Goal: Contribute content: Add original content to the website for others to see

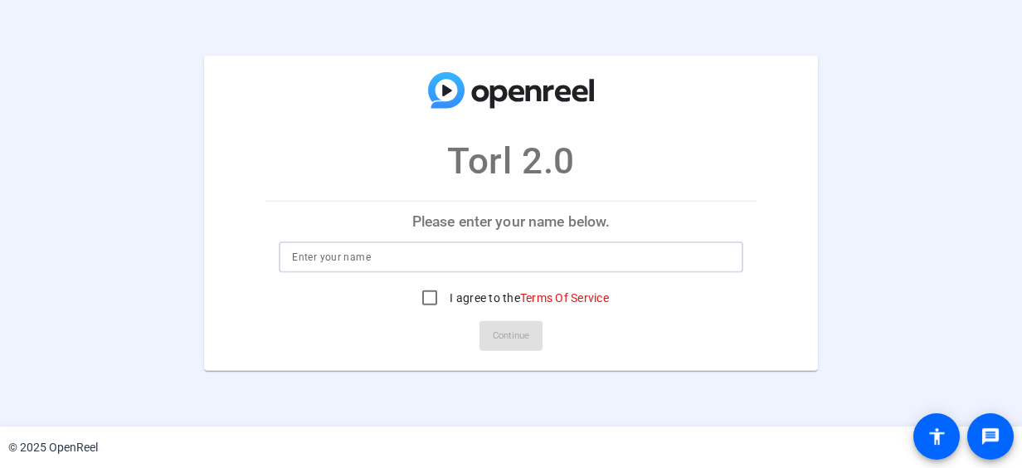
click at [390, 262] on input at bounding box center [510, 257] width 437 height 20
type input "[PERSON_NAME]"
click at [431, 297] on input "I agree to the Terms Of Service" at bounding box center [429, 297] width 33 height 33
checkbox input "true"
click at [519, 336] on span "Continue" at bounding box center [511, 336] width 37 height 25
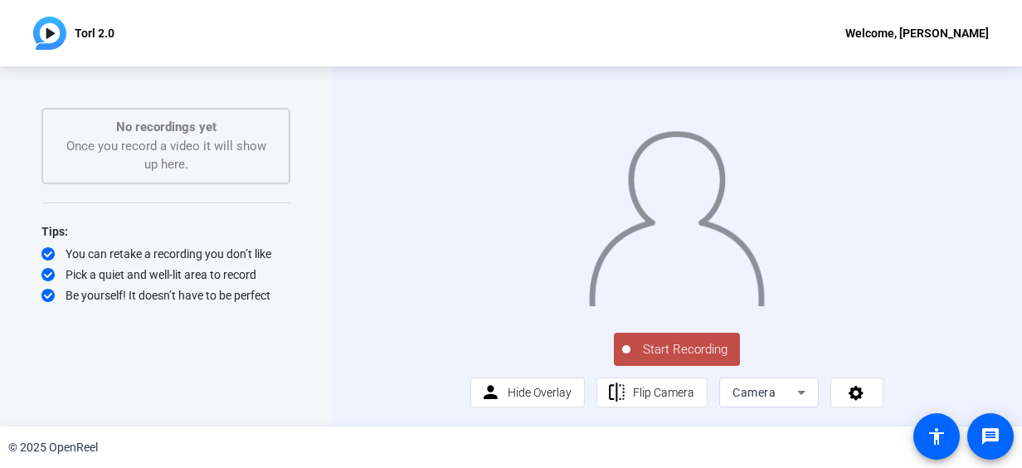
scroll to position [46, 0]
click at [792, 395] on icon at bounding box center [802, 393] width 20 height 20
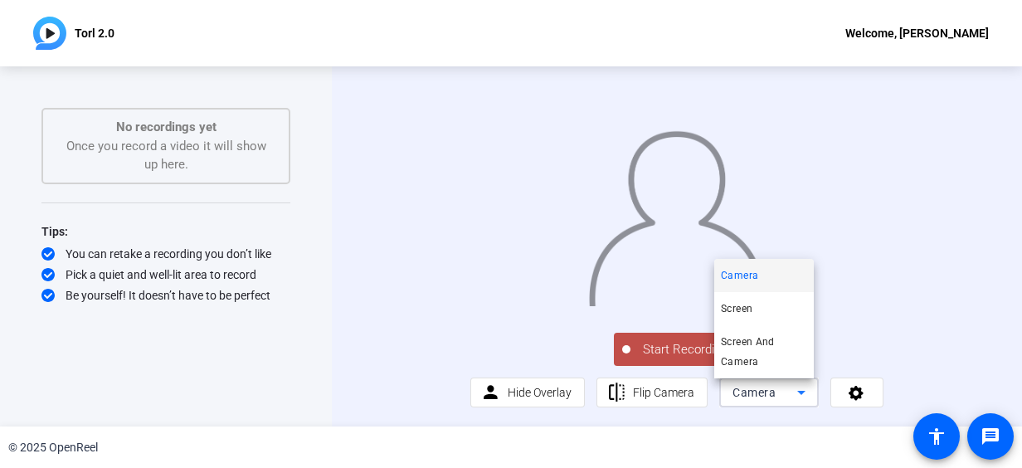
click at [866, 392] on div at bounding box center [511, 234] width 1022 height 468
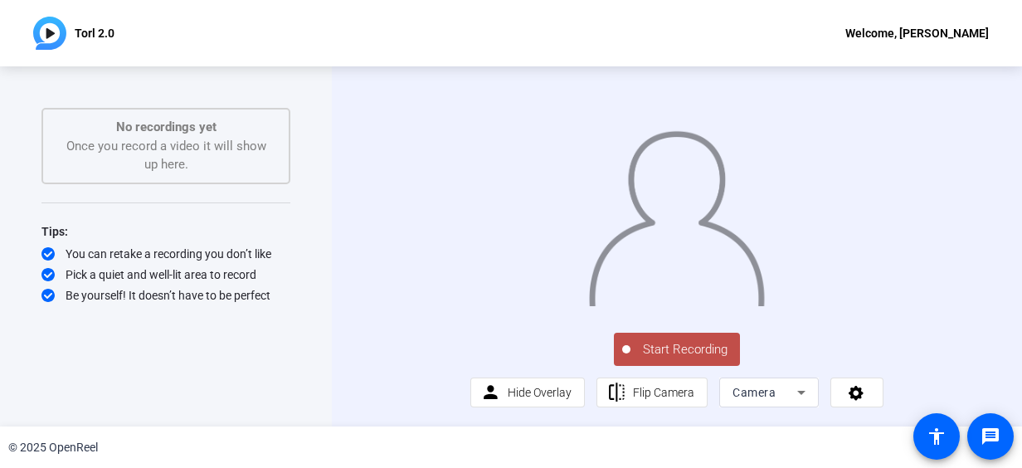
click at [866, 392] on span at bounding box center [856, 393] width 51 height 40
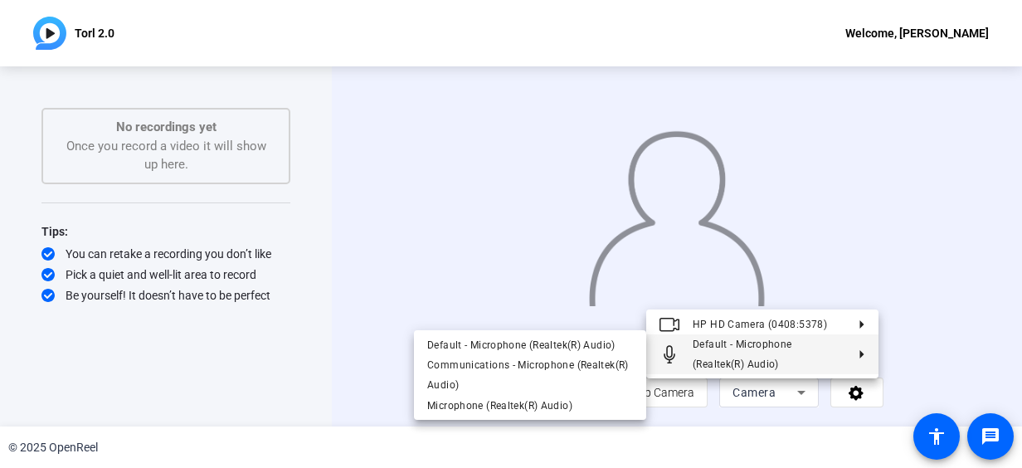
click at [948, 374] on div at bounding box center [511, 234] width 1022 height 468
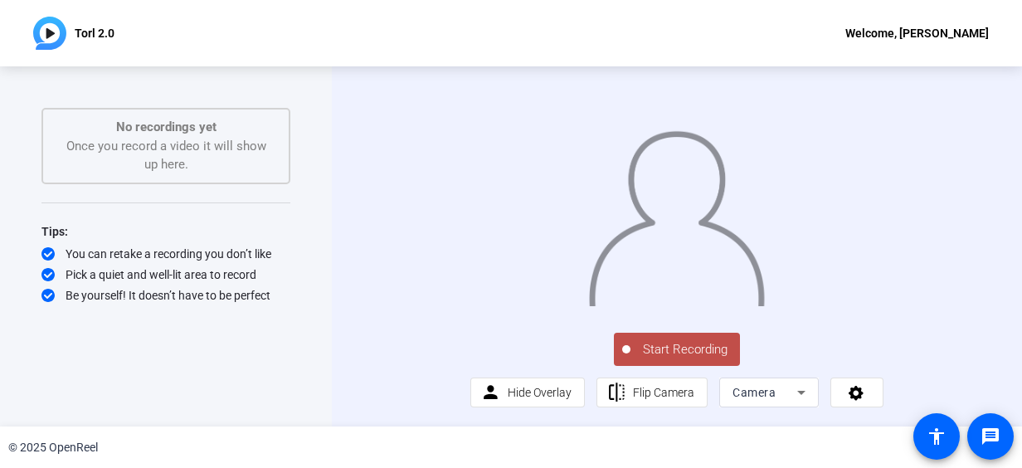
click at [694, 349] on span "Start Recording" at bounding box center [686, 349] width 110 height 19
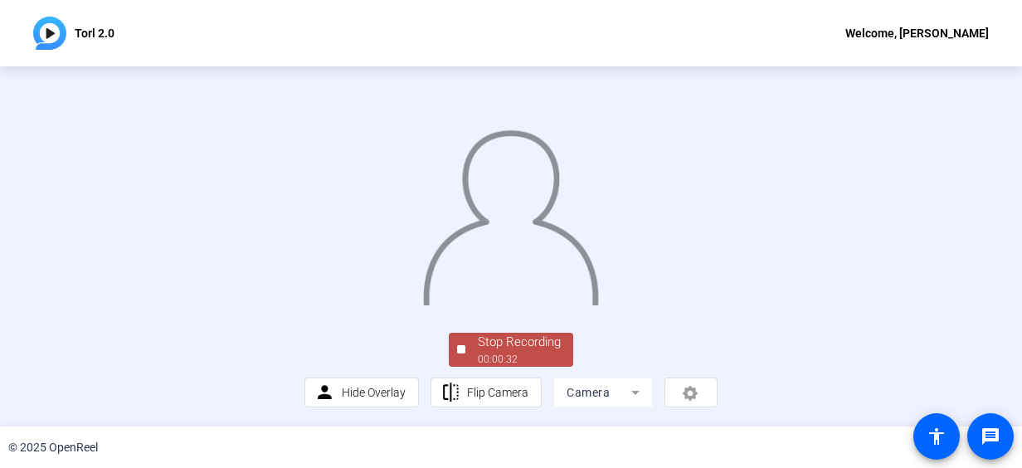
scroll to position [0, 0]
click at [600, 251] on img at bounding box center [511, 212] width 178 height 186
click at [459, 348] on div at bounding box center [461, 349] width 8 height 8
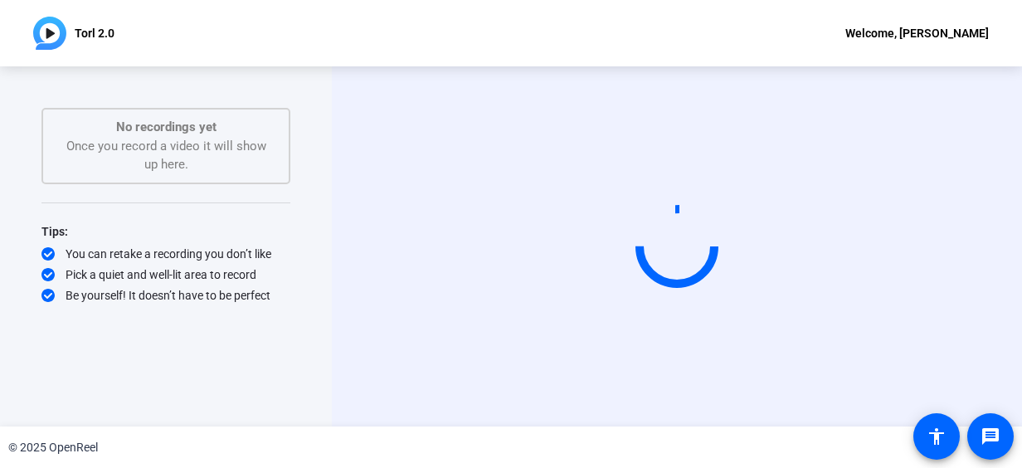
scroll to position [0, 0]
click at [866, 34] on div "Welcome, [PERSON_NAME]" at bounding box center [918, 33] width 144 height 20
click at [701, 65] on div at bounding box center [511, 234] width 1022 height 468
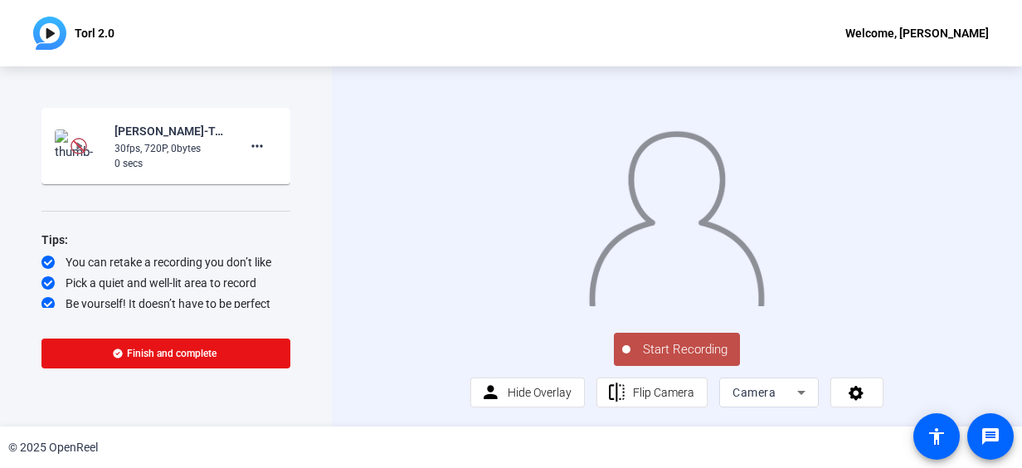
click at [653, 359] on span "Start Recording" at bounding box center [686, 349] width 110 height 19
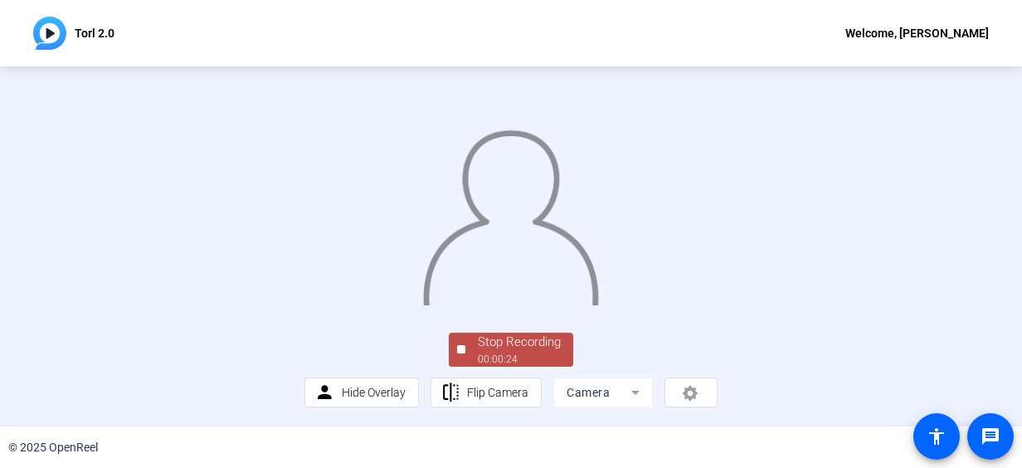
click at [600, 305] on img at bounding box center [511, 212] width 178 height 186
click at [514, 344] on div "Stop Recording" at bounding box center [519, 342] width 83 height 19
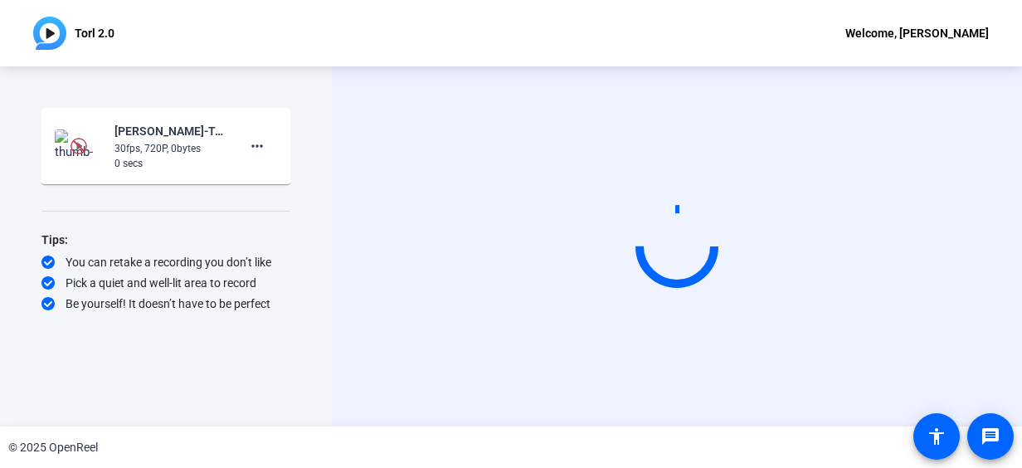
scroll to position [0, 0]
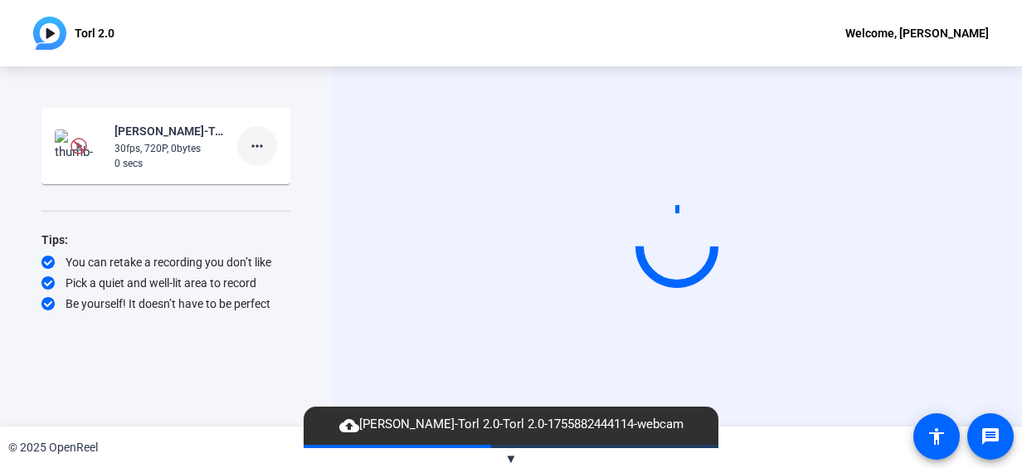
click at [256, 144] on mat-icon "more_horiz" at bounding box center [257, 146] width 20 height 20
click at [267, 181] on span "Delete clip" at bounding box center [284, 181] width 66 height 20
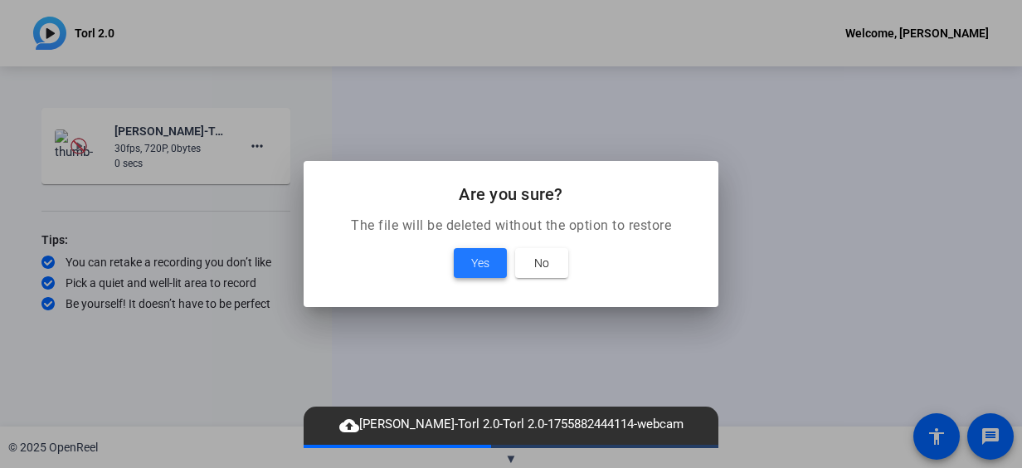
click at [480, 258] on span "Yes" at bounding box center [480, 263] width 18 height 20
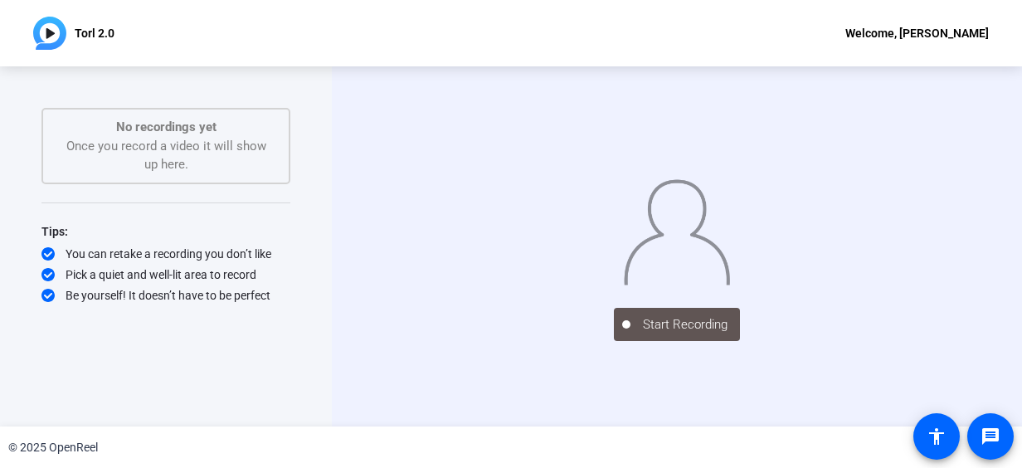
scroll to position [7, 0]
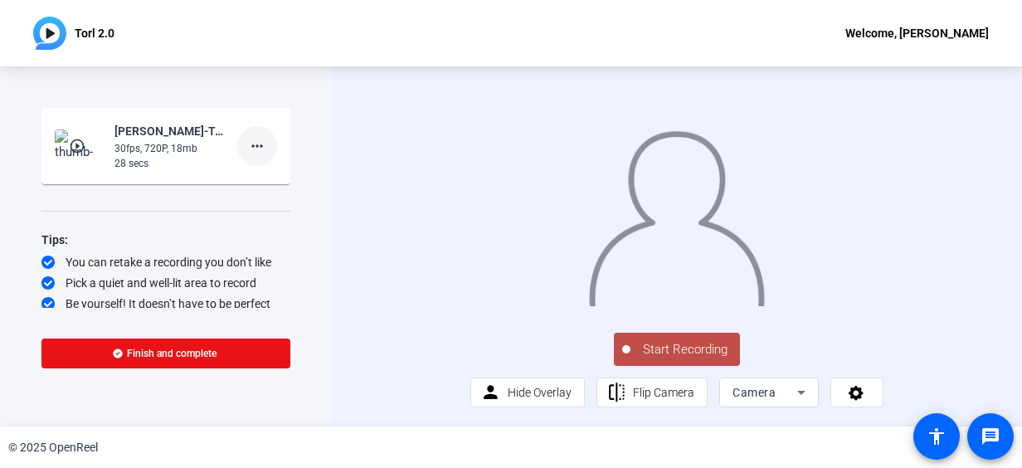
click at [247, 149] on mat-icon "more_horiz" at bounding box center [257, 146] width 20 height 20
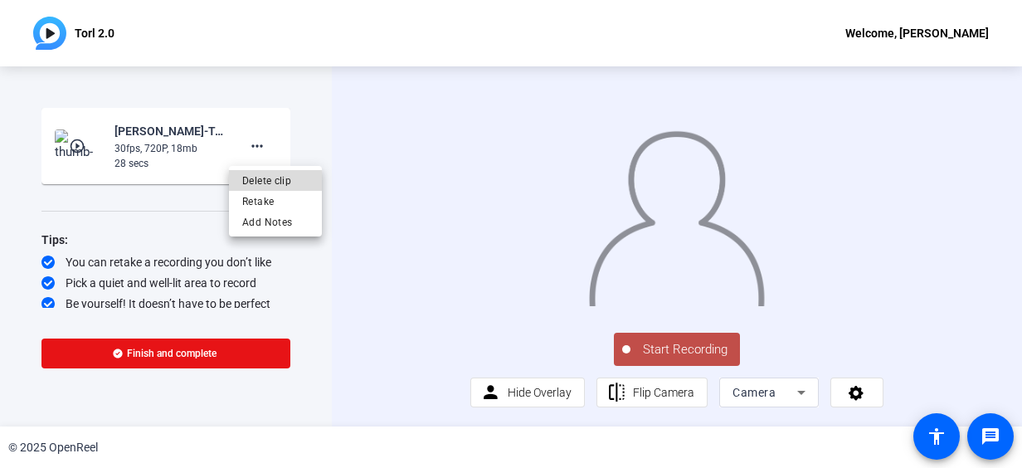
click at [262, 181] on span "Delete clip" at bounding box center [275, 181] width 66 height 20
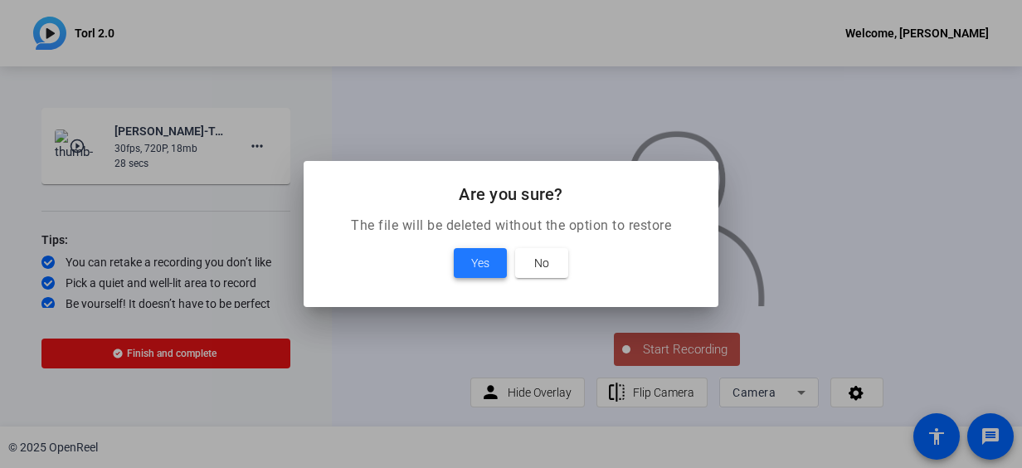
drag, startPoint x: 486, startPoint y: 259, endPoint x: 468, endPoint y: 258, distance: 18.3
click at [468, 258] on span at bounding box center [480, 263] width 53 height 40
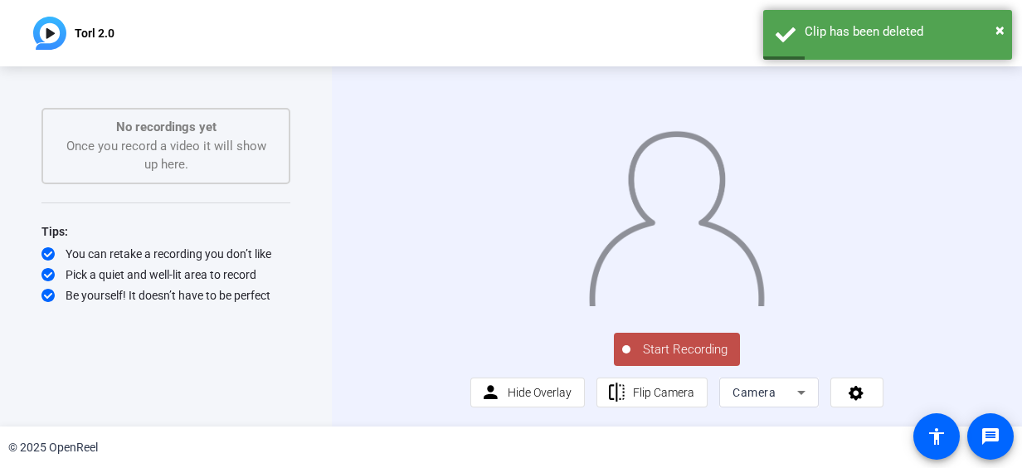
click at [689, 359] on span "Start Recording" at bounding box center [686, 349] width 110 height 19
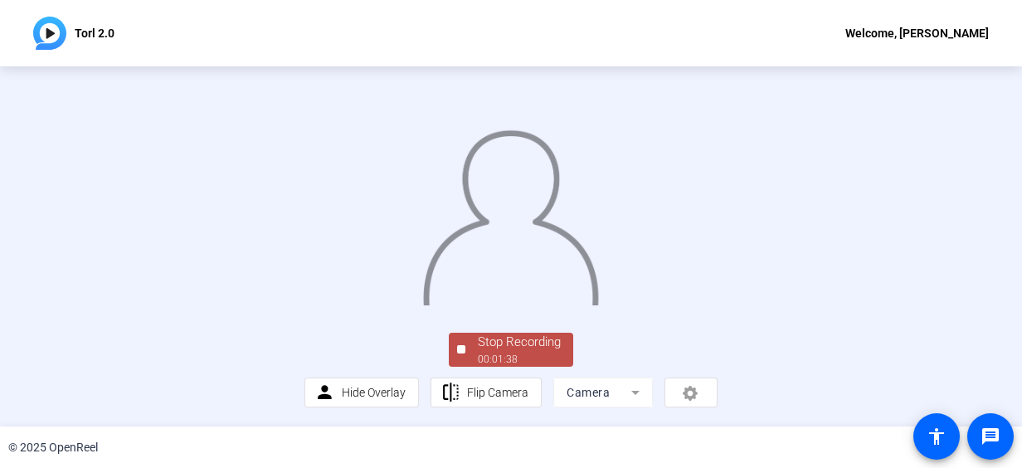
click at [718, 309] on div at bounding box center [511, 201] width 413 height 232
click at [499, 344] on div "Stop Recording" at bounding box center [519, 342] width 83 height 19
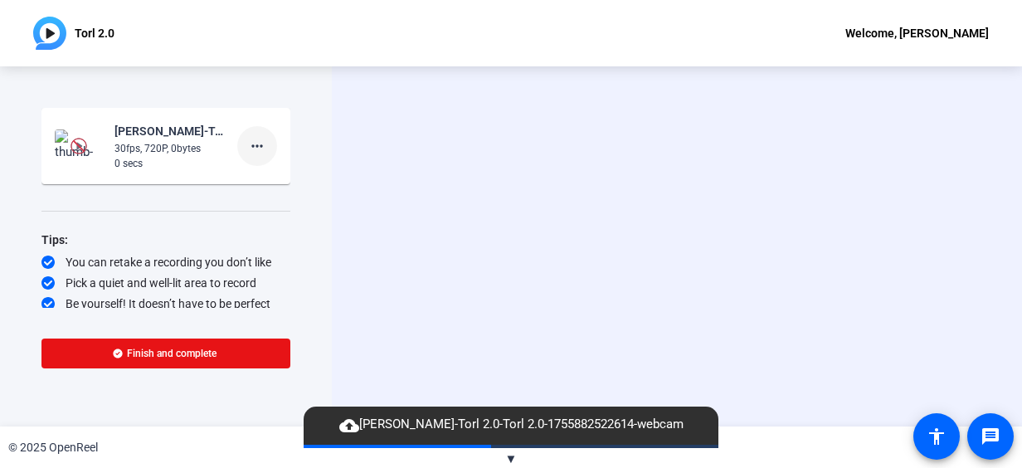
click at [256, 143] on mat-icon "more_horiz" at bounding box center [257, 146] width 20 height 20
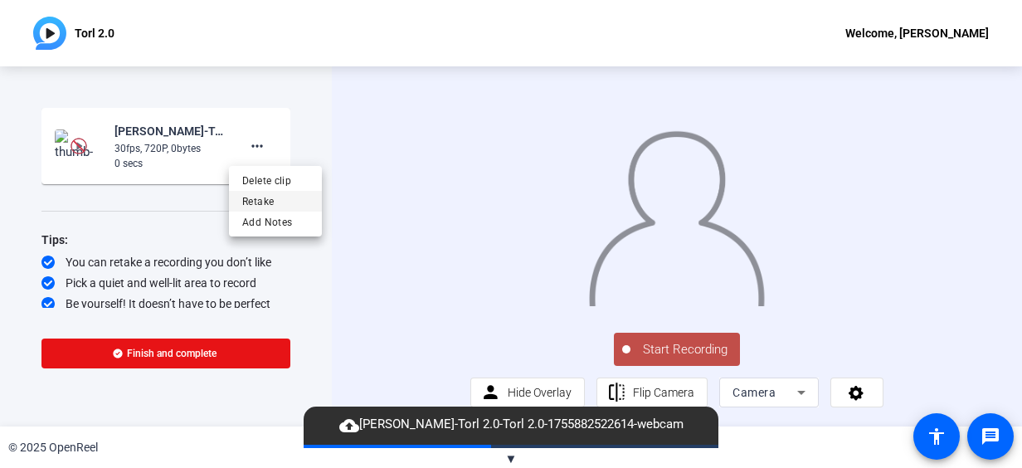
click at [268, 197] on span "Retake" at bounding box center [275, 202] width 66 height 20
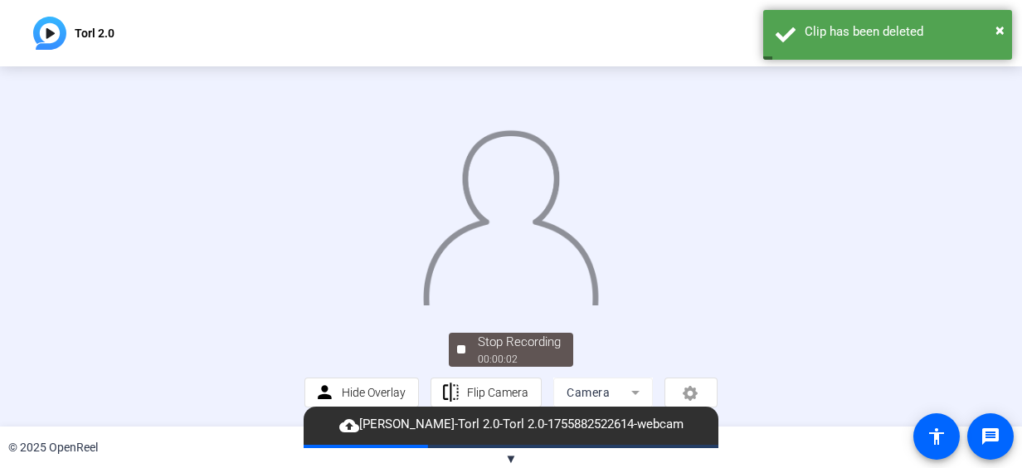
click at [707, 254] on div at bounding box center [511, 201] width 413 height 232
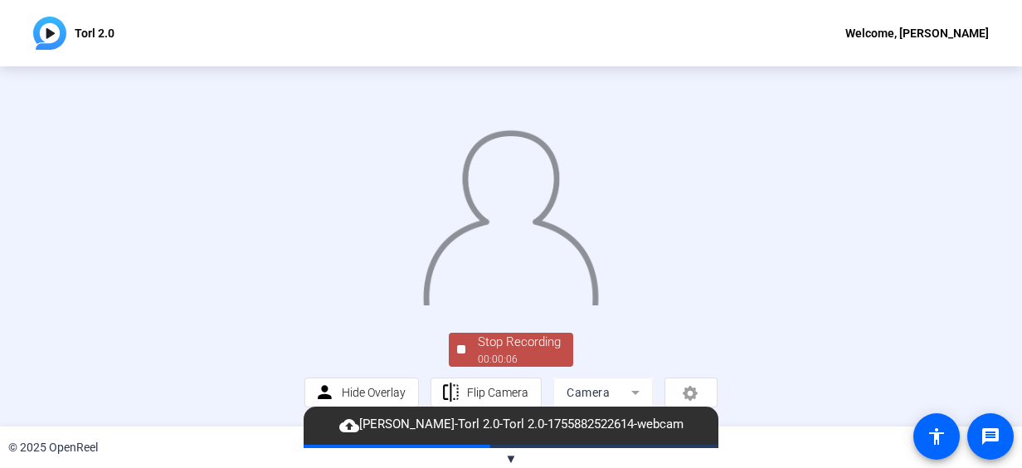
scroll to position [1, 0]
click at [718, 273] on div at bounding box center [511, 201] width 413 height 232
click at [480, 350] on div "Stop Recording" at bounding box center [519, 342] width 83 height 19
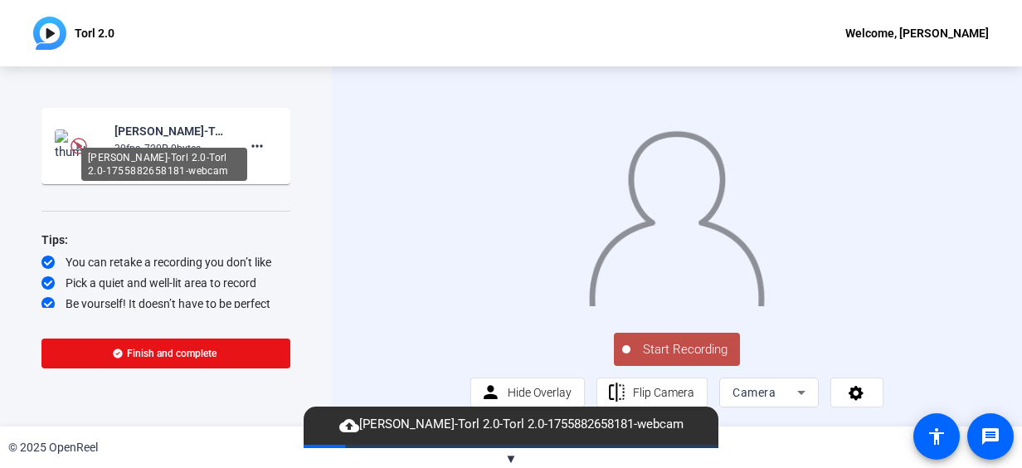
click at [189, 136] on div "[PERSON_NAME]-Torl 2.0-Torl 2.0-1755882658181-webcam" at bounding box center [170, 131] width 111 height 20
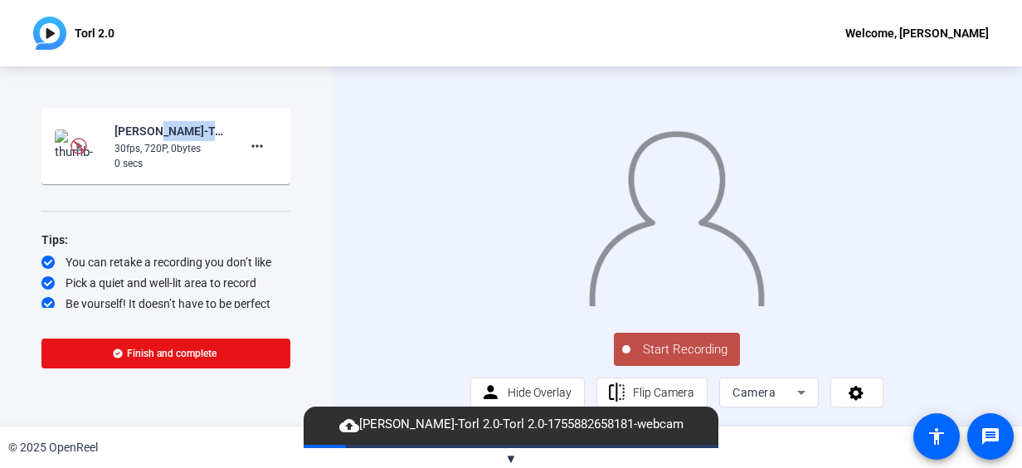
click at [189, 136] on div "[PERSON_NAME]-Torl 2.0-Torl 2.0-1755882658181-webcam" at bounding box center [170, 131] width 111 height 20
drag, startPoint x: 189, startPoint y: 136, endPoint x: 248, endPoint y: 143, distance: 59.3
click at [248, 143] on mat-icon "more_horiz" at bounding box center [257, 146] width 20 height 20
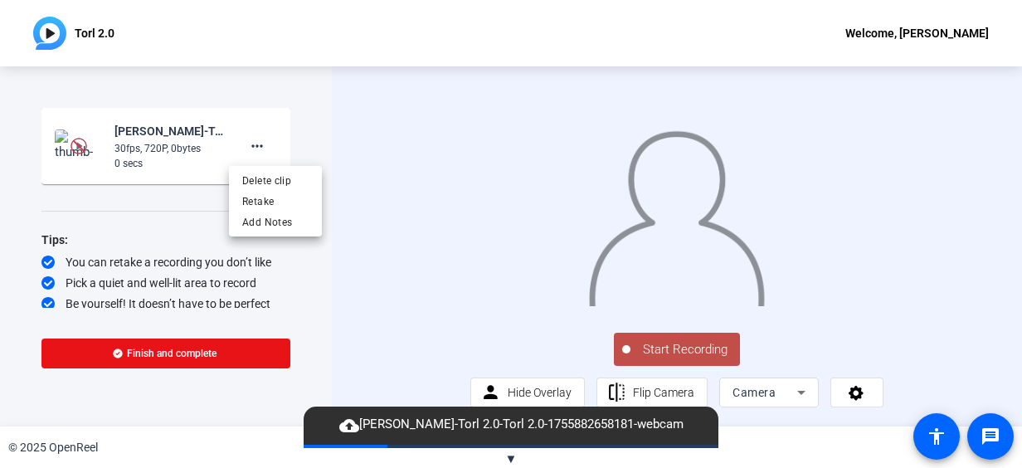
click at [173, 146] on div at bounding box center [511, 234] width 1022 height 468
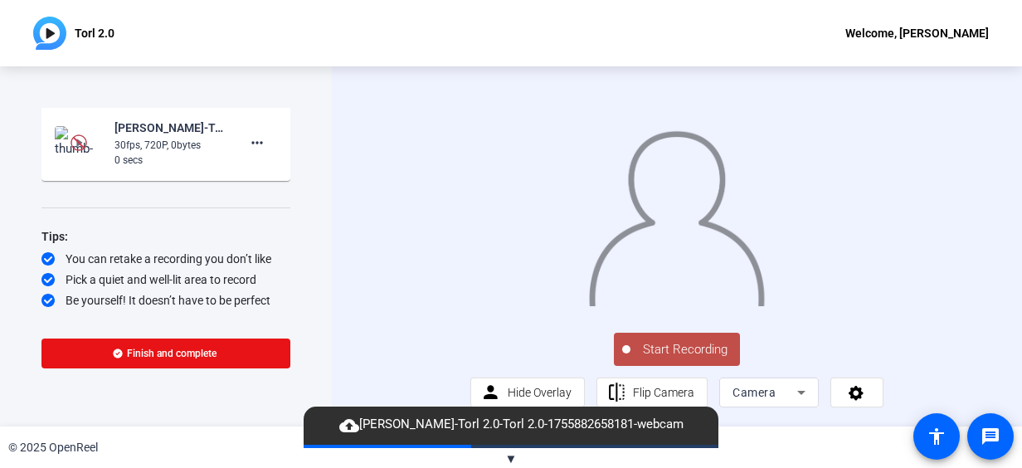
scroll to position [46, 0]
click at [407, 426] on span "cloud_upload Myriam Iglewski-Torl 2.0-Torl 2.0-1755882658181-webcam" at bounding box center [511, 425] width 361 height 20
drag, startPoint x: 407, startPoint y: 426, endPoint x: 349, endPoint y: 423, distance: 57.3
click at [349, 423] on mat-icon "cloud_upload" at bounding box center [349, 426] width 20 height 20
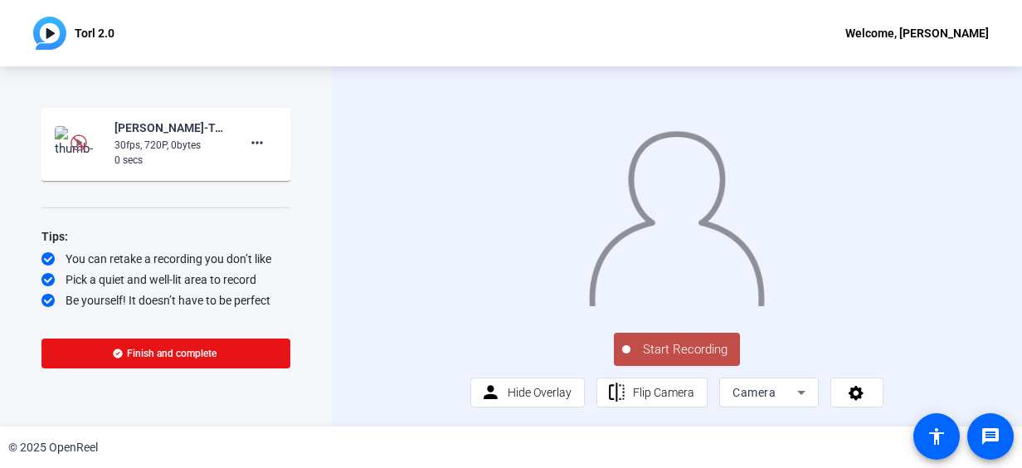
click at [349, 423] on div "Start Recording Myriam Iglewski-Torl 2.0-Torl 2.0-1755882658181-webcam 30fps, 7…" at bounding box center [511, 246] width 1022 height 360
click at [72, 134] on img at bounding box center [79, 142] width 17 height 17
click at [75, 134] on img at bounding box center [79, 142] width 17 height 17
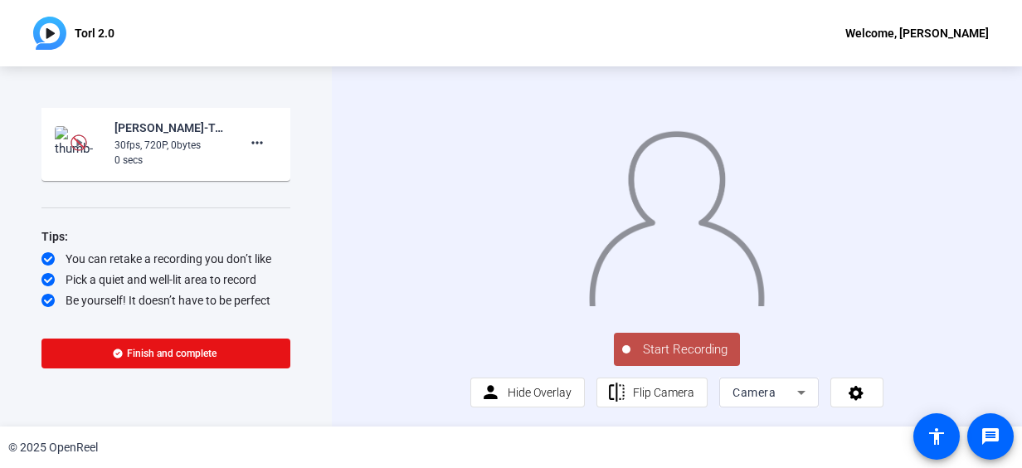
scroll to position [0, 0]
drag, startPoint x: 247, startPoint y: 140, endPoint x: 141, endPoint y: 202, distance: 123.1
click at [141, 202] on div "Start Recording Myriam Iglewski-Torl 2.0-Torl 2.0-1755882658181-webcam 30fps, 7…" at bounding box center [165, 208] width 249 height 200
drag, startPoint x: 677, startPoint y: 340, endPoint x: 637, endPoint y: 352, distance: 41.5
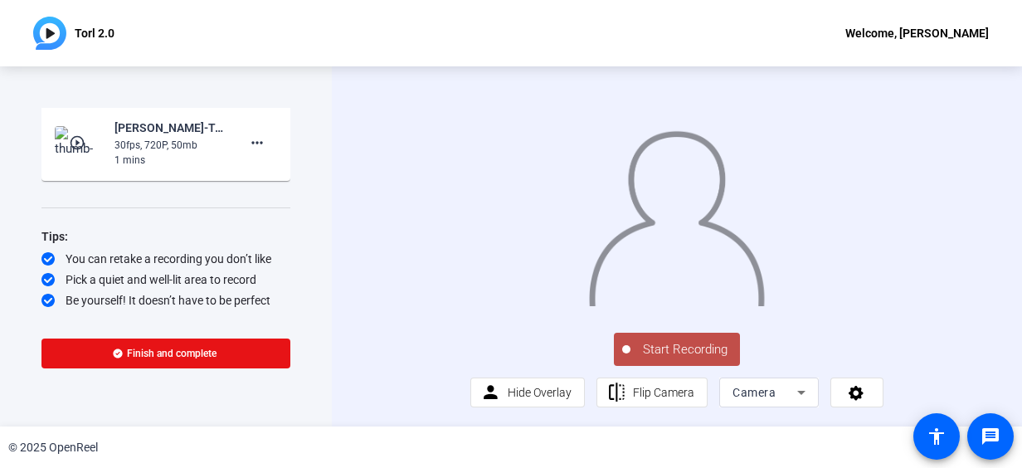
click at [637, 352] on span "Start Recording" at bounding box center [686, 349] width 110 height 19
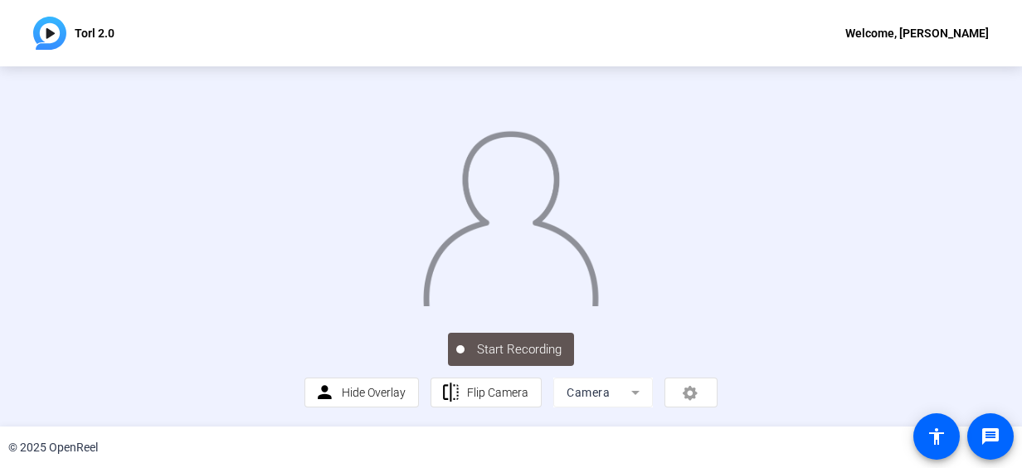
scroll to position [0, 0]
click at [600, 305] on img at bounding box center [511, 212] width 178 height 186
click at [538, 335] on div "Stop Recording" at bounding box center [519, 342] width 83 height 19
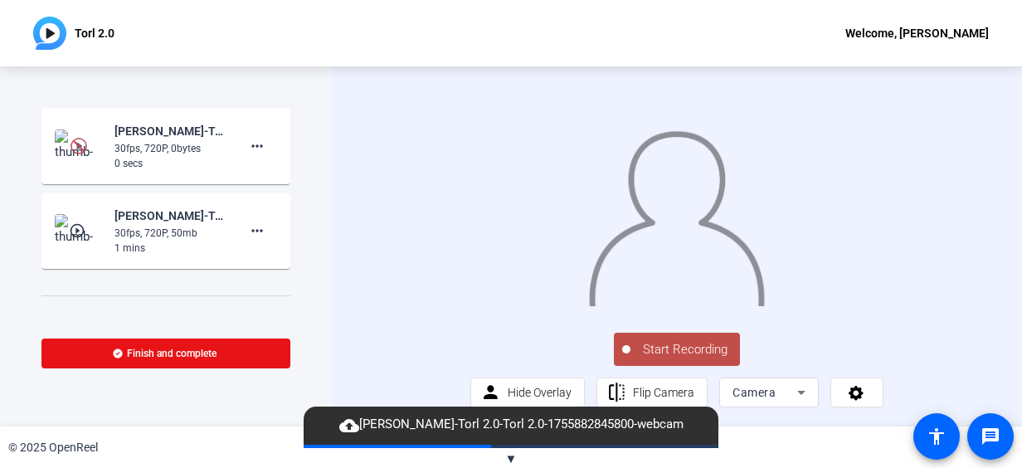
scroll to position [46, 0]
click at [665, 342] on span "Start Recording" at bounding box center [686, 349] width 110 height 19
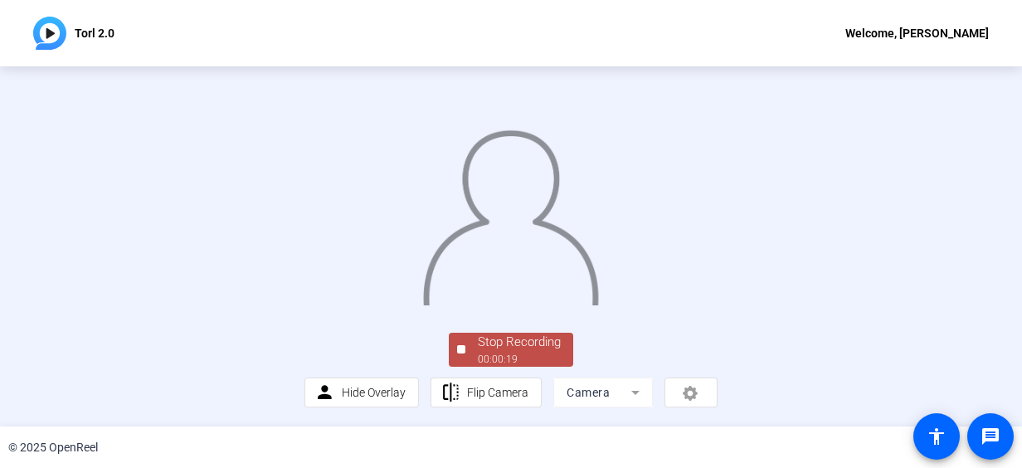
click at [600, 305] on img at bounding box center [511, 212] width 178 height 186
click at [599, 305] on img at bounding box center [511, 212] width 178 height 186
click at [486, 362] on div "00:00:22" at bounding box center [519, 359] width 83 height 15
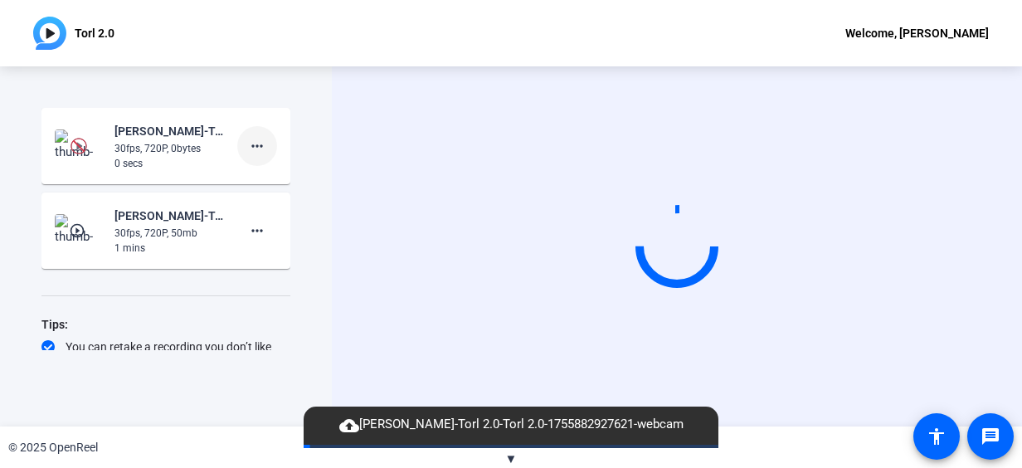
click at [247, 151] on mat-icon "more_horiz" at bounding box center [257, 146] width 20 height 20
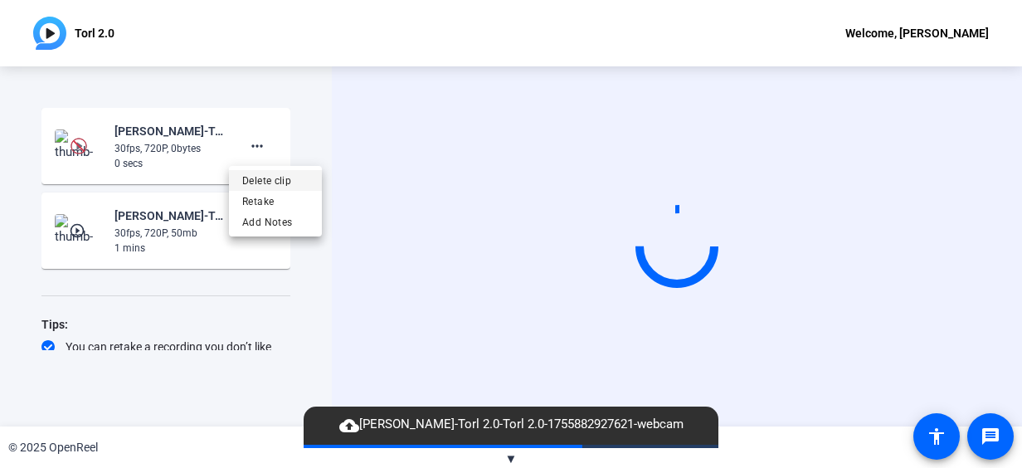
click at [258, 176] on span "Delete clip" at bounding box center [275, 181] width 66 height 20
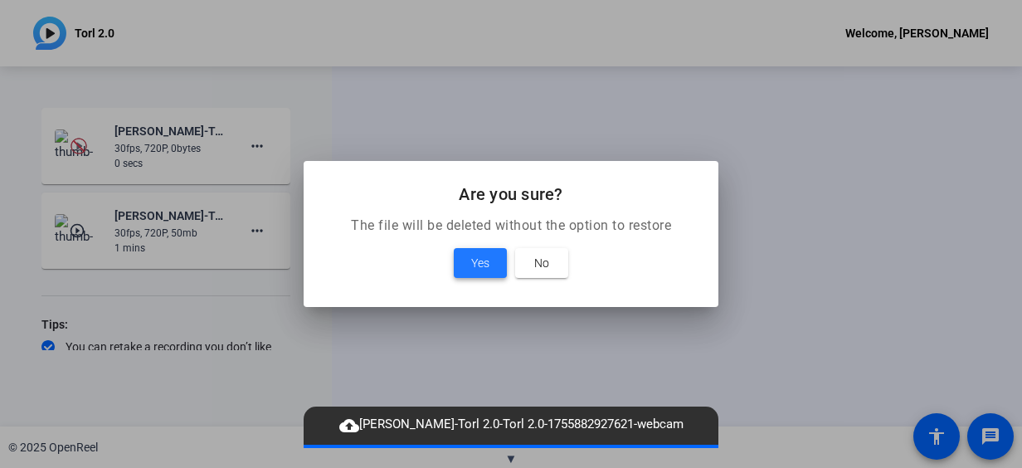
click at [476, 259] on span "Yes" at bounding box center [480, 263] width 18 height 20
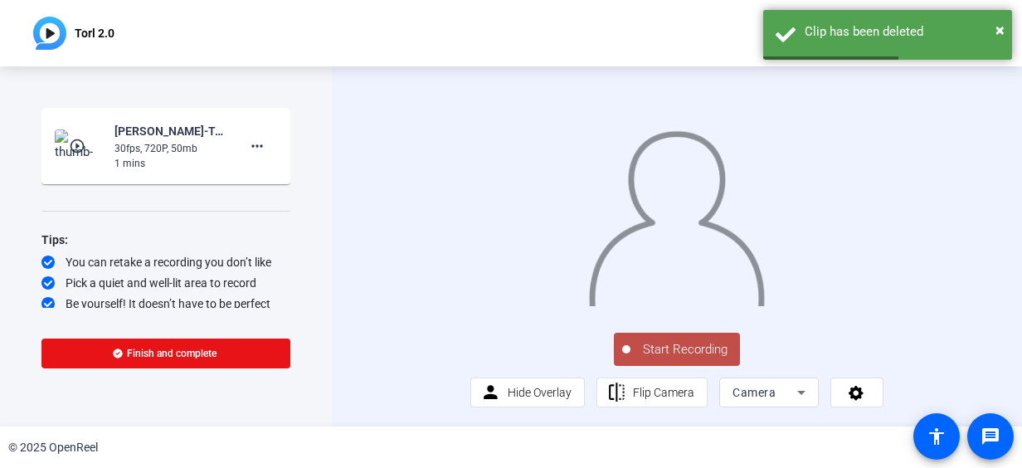
click at [75, 147] on mat-icon "play_circle_outline" at bounding box center [79, 146] width 20 height 17
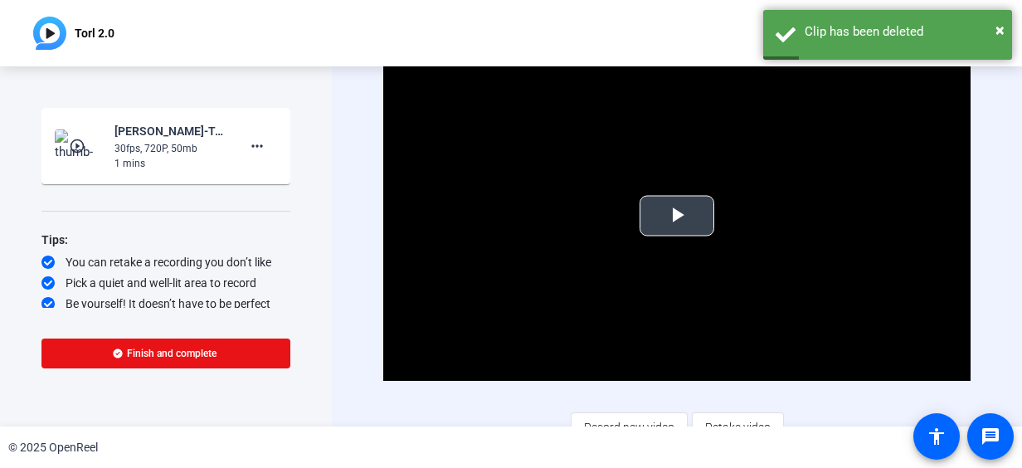
click at [677, 216] on span "Video Player" at bounding box center [677, 216] width 0 height 0
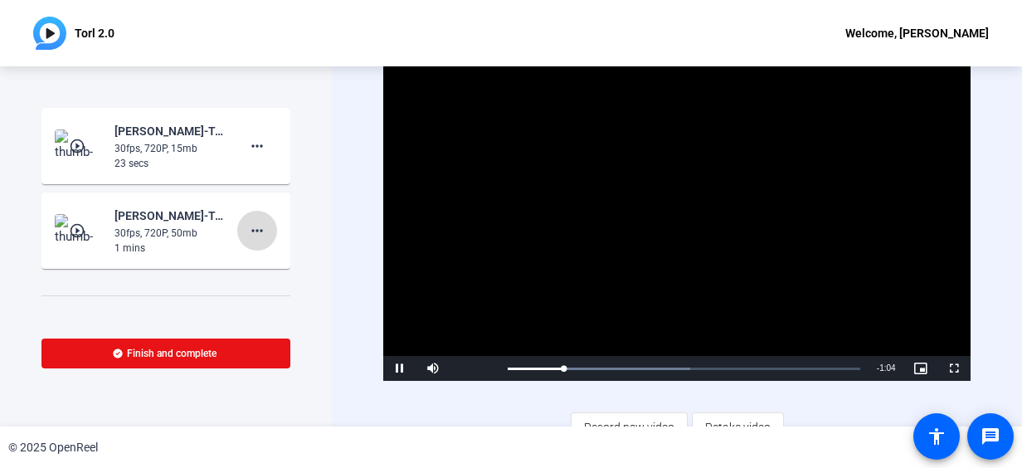
click at [256, 227] on mat-icon "more_horiz" at bounding box center [257, 231] width 20 height 20
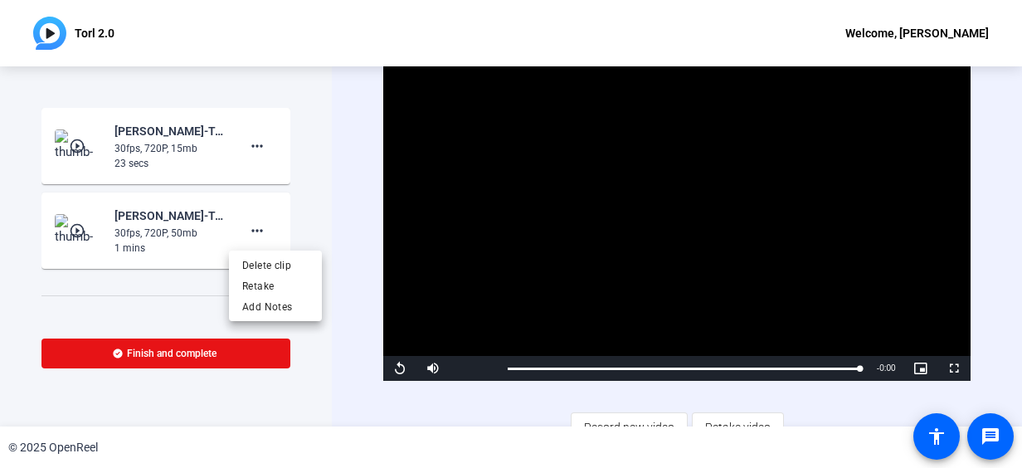
click at [68, 145] on div at bounding box center [511, 234] width 1022 height 468
click at [76, 146] on mat-icon "play_circle_outline" at bounding box center [79, 146] width 20 height 17
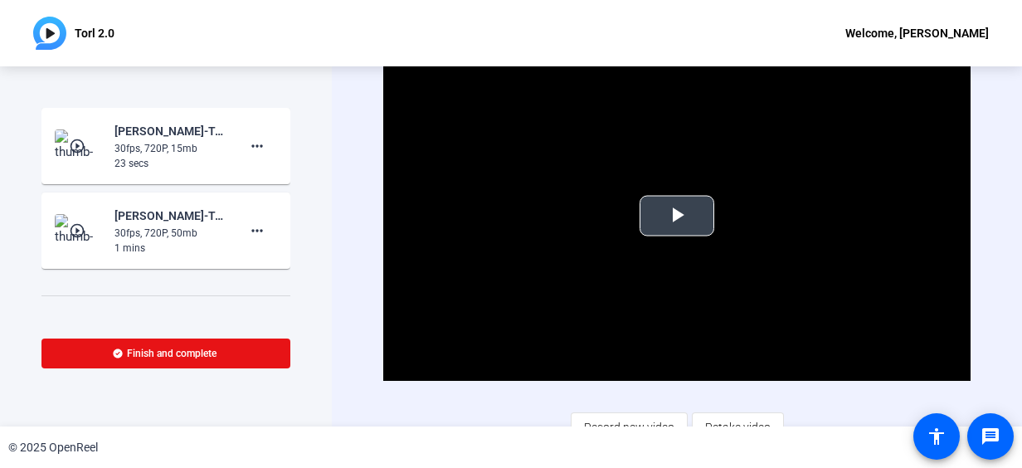
click at [677, 216] on span "Video Player" at bounding box center [677, 216] width 0 height 0
click at [249, 143] on mat-icon "more_horiz" at bounding box center [257, 146] width 20 height 20
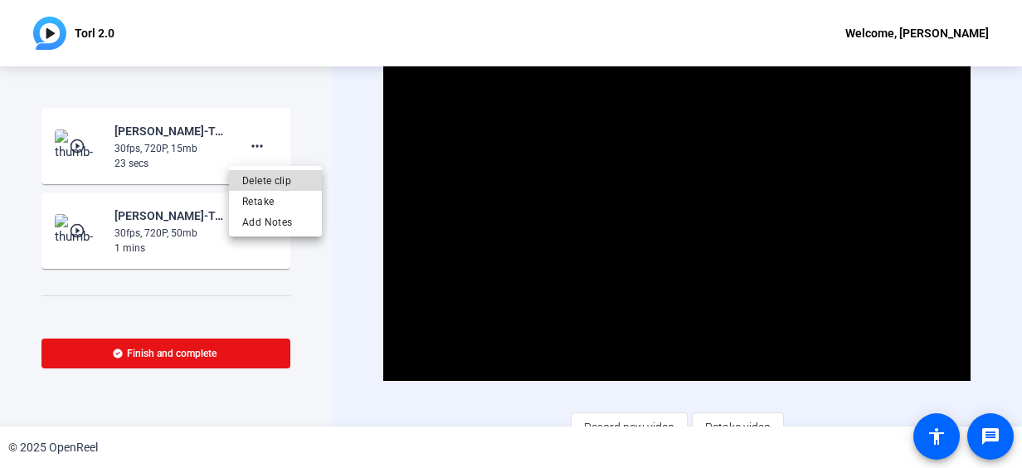
click at [252, 178] on span "Delete clip" at bounding box center [275, 181] width 66 height 20
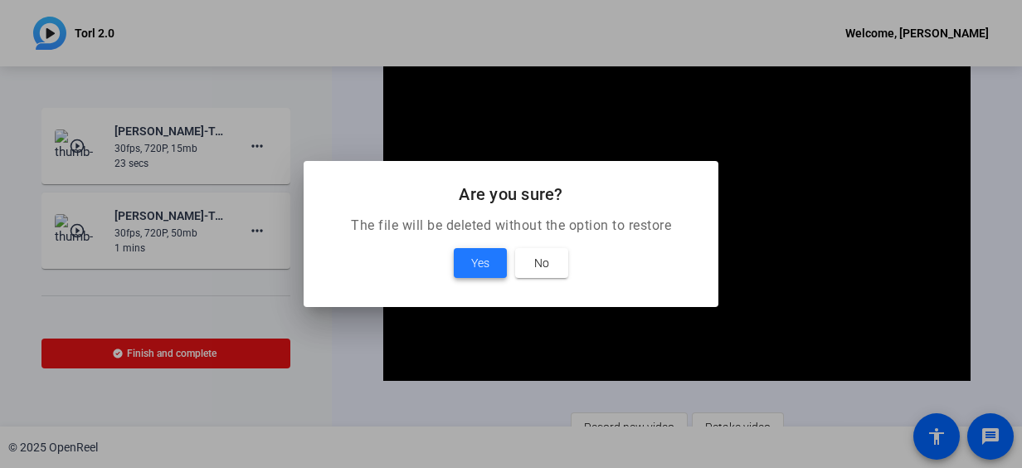
click at [490, 261] on span at bounding box center [480, 263] width 53 height 40
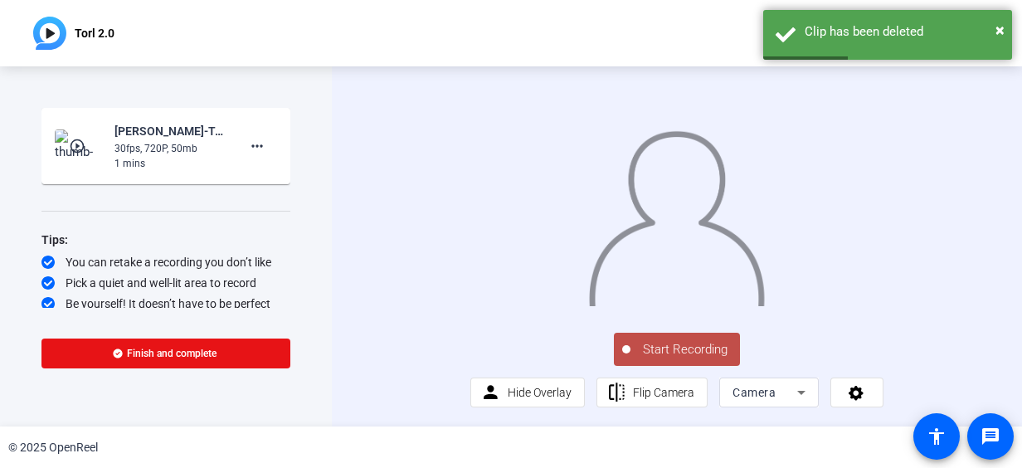
click at [677, 359] on span "Start Recording" at bounding box center [686, 349] width 110 height 19
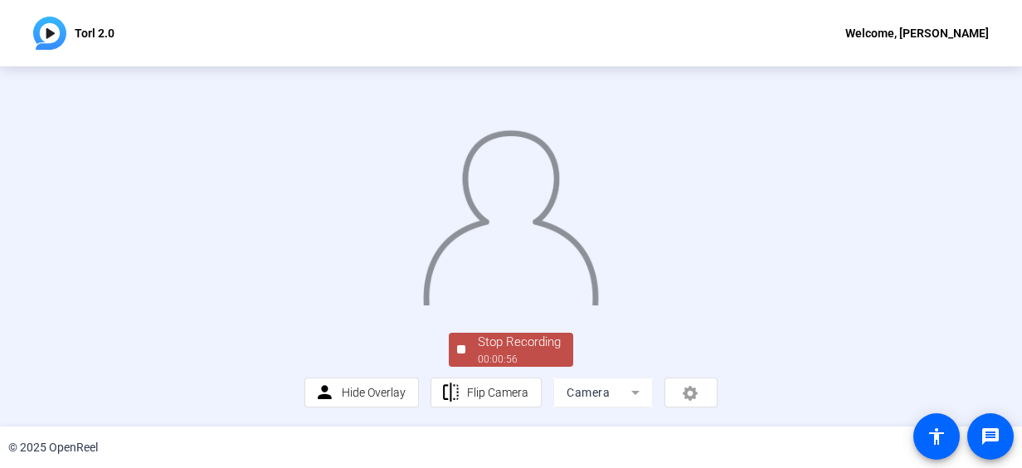
click at [600, 305] on img at bounding box center [511, 212] width 178 height 186
click at [547, 350] on div "Stop Recording" at bounding box center [519, 342] width 83 height 19
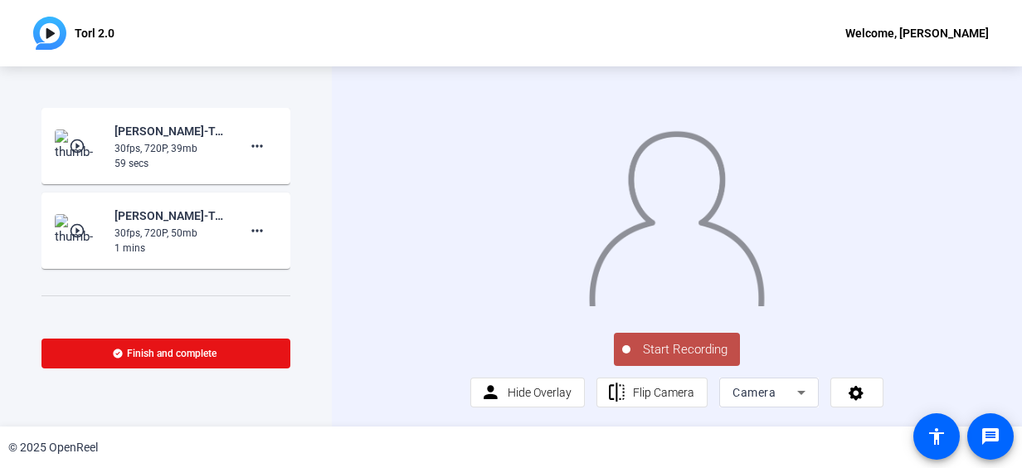
click at [76, 144] on mat-icon "play_circle_outline" at bounding box center [79, 146] width 20 height 17
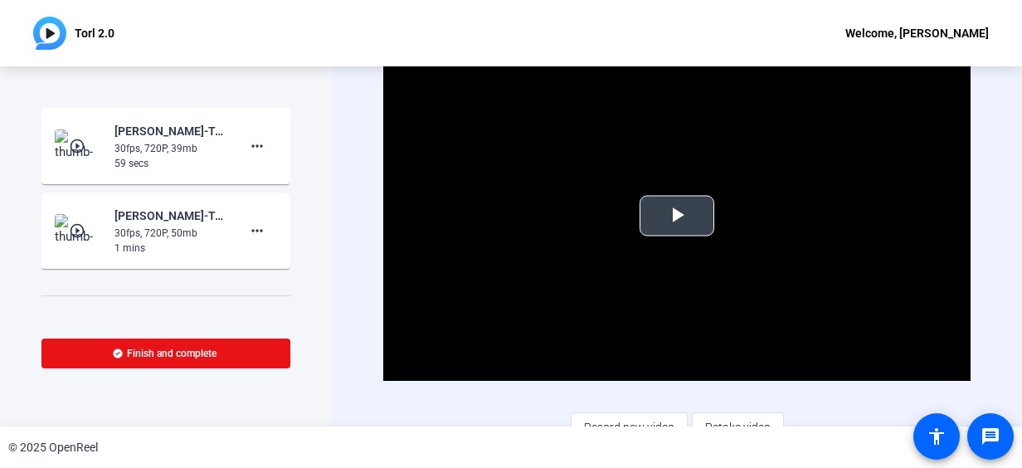
click at [677, 216] on span "Video Player" at bounding box center [677, 216] width 0 height 0
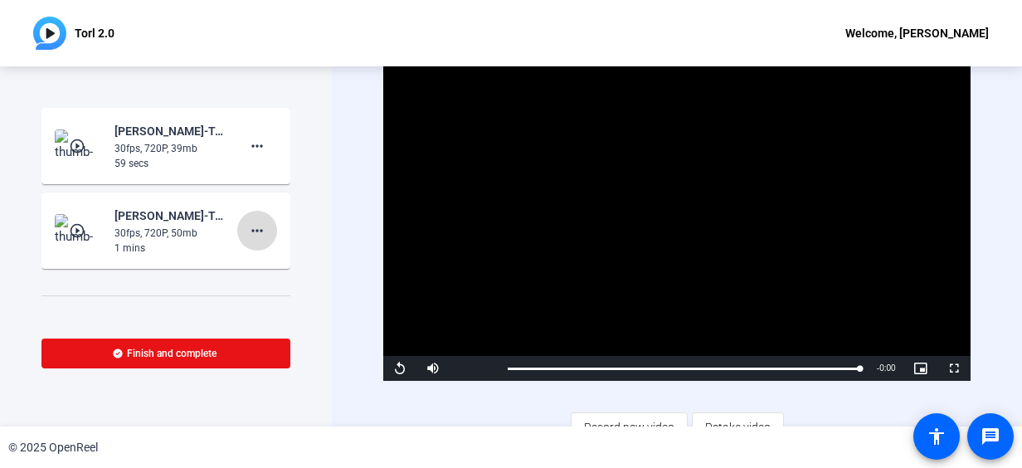
click at [256, 226] on mat-icon "more_horiz" at bounding box center [257, 231] width 20 height 20
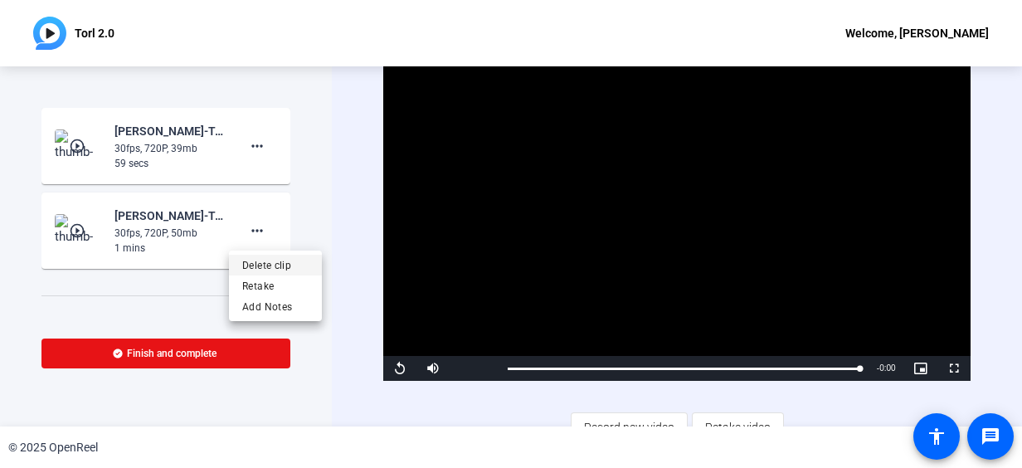
click at [269, 266] on span "Delete clip" at bounding box center [275, 266] width 66 height 20
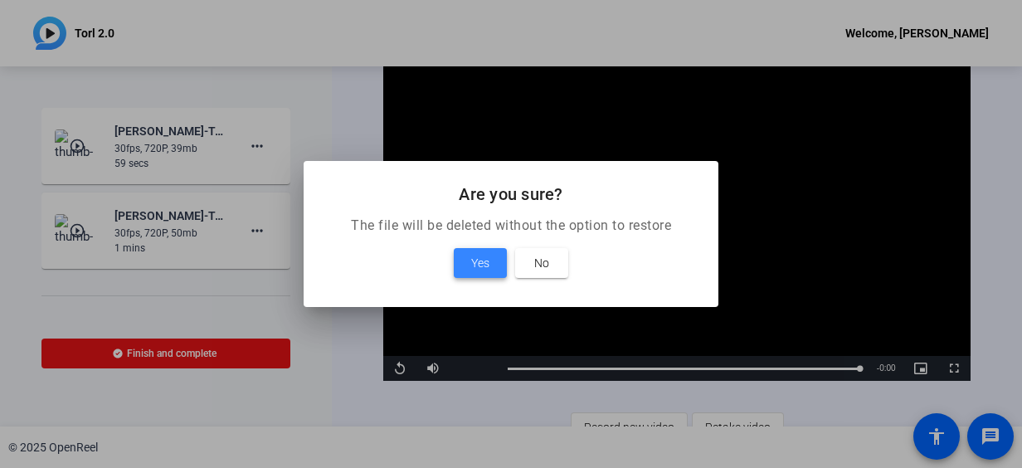
click at [476, 271] on span "Yes" at bounding box center [480, 263] width 18 height 20
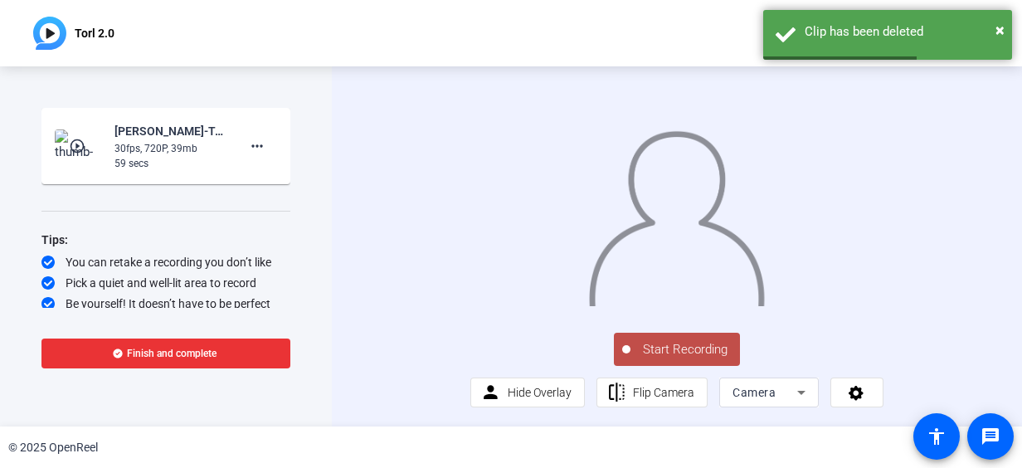
click at [188, 347] on span "Finish and complete" at bounding box center [172, 353] width 90 height 13
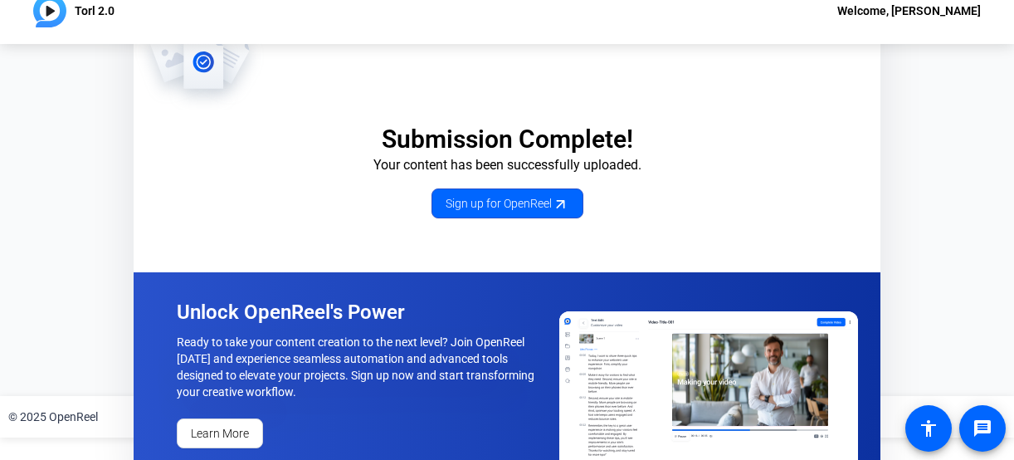
scroll to position [21, 0]
